Goal: Find contact information: Obtain details needed to contact an individual or organization

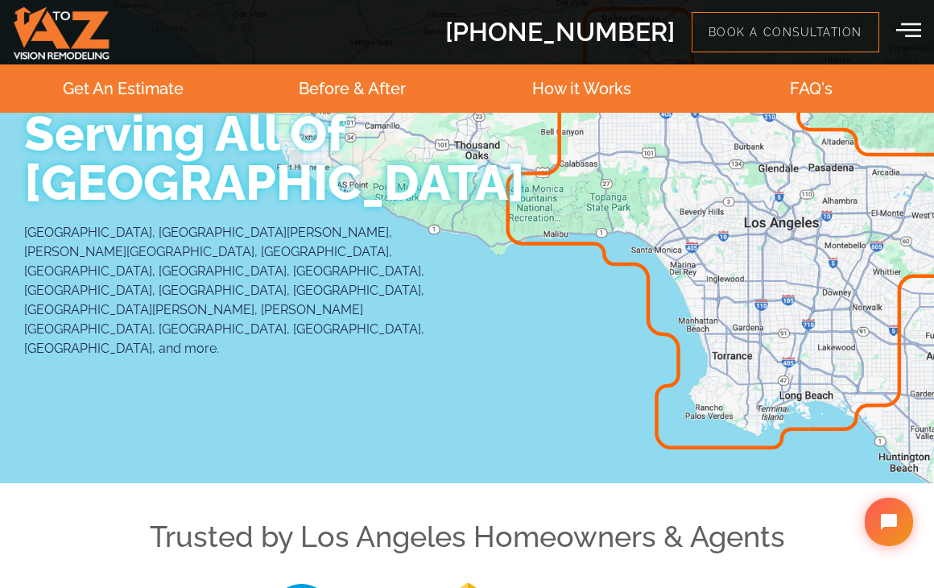
scroll to position [4398, 0]
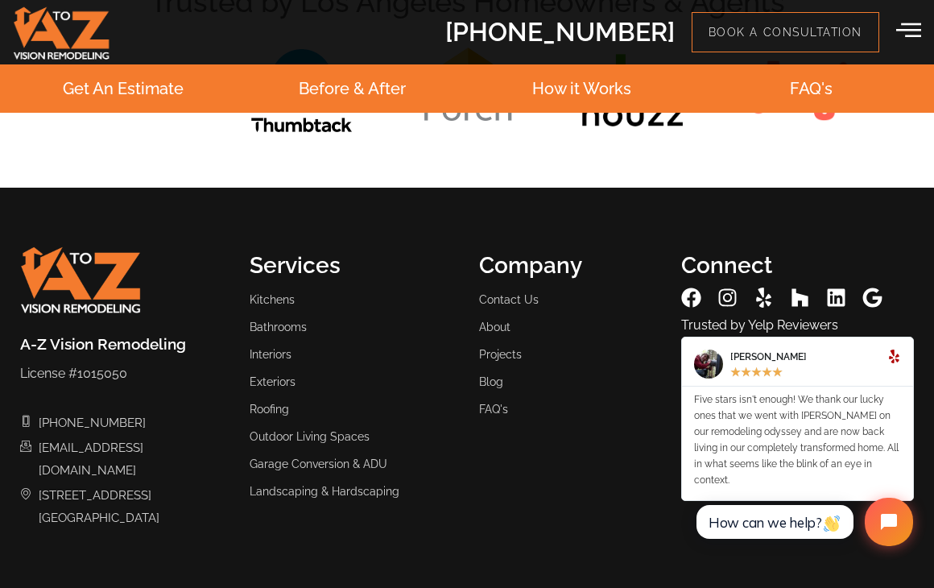
click at [156, 439] on span "[EMAIL_ADDRESS][DOMAIN_NAME]​" at bounding box center [131, 458] width 192 height 45
copy ul "[EMAIL_ADDRESS][DOMAIN_NAME]​"
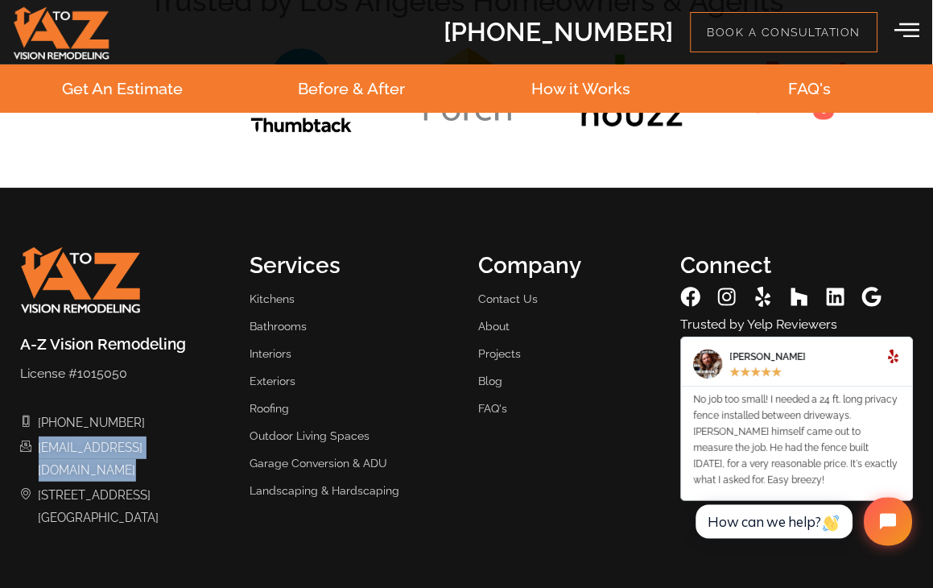
scroll to position [4398, 0]
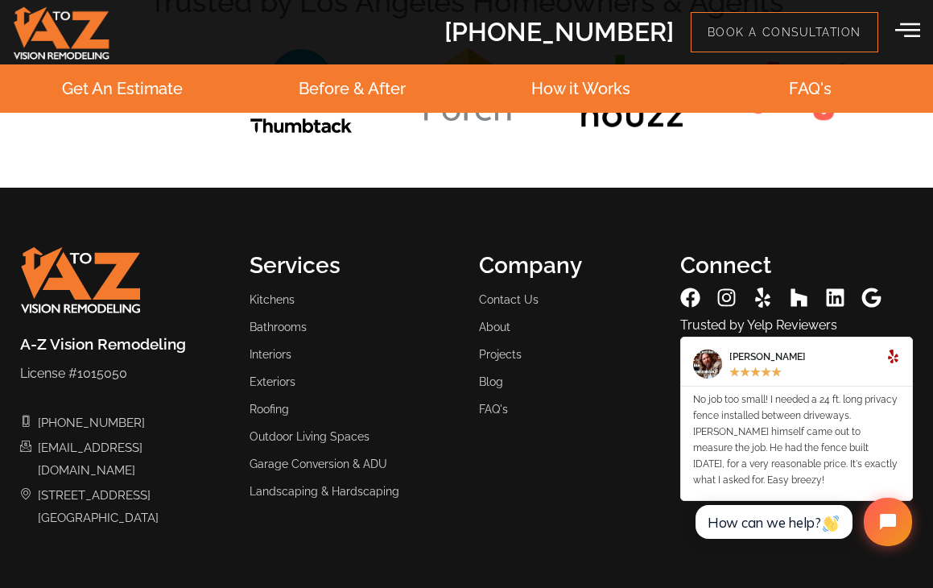
click at [143, 484] on span "[STREET_ADDRESS]​" at bounding box center [96, 506] width 125 height 45
click at [142, 484] on span "[STREET_ADDRESS]​" at bounding box center [96, 506] width 125 height 45
copy div "[GEOGRAPHIC_DATA]​"
click at [522, 520] on div "Company Contact Us About Projects Blog FAQ's" at bounding box center [568, 392] width 202 height 281
